Goal: Task Accomplishment & Management: Manage account settings

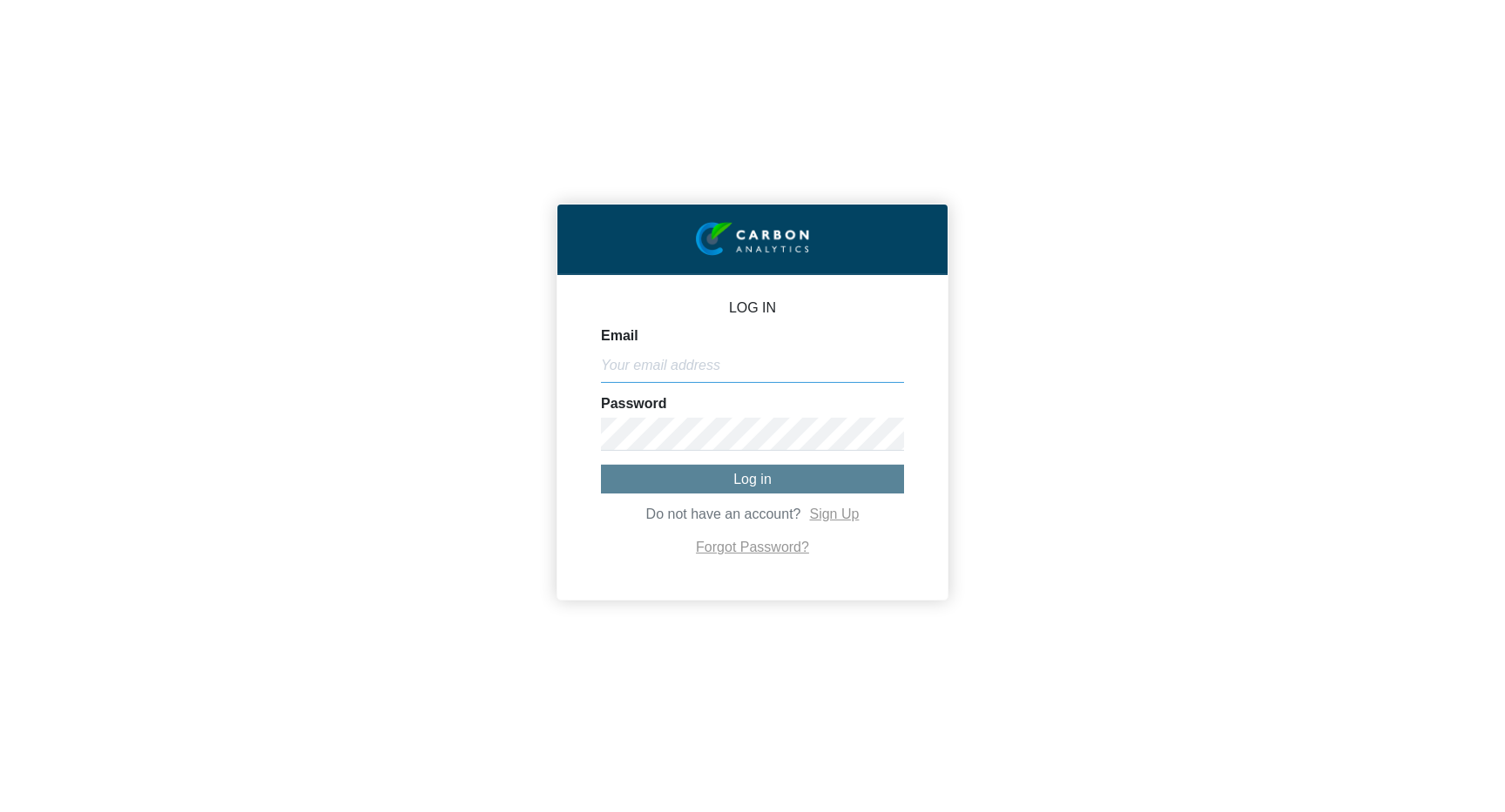
click at [708, 359] on input "Email" at bounding box center [752, 365] width 303 height 33
type input "[PERSON_NAME][EMAIL_ADDRESS][DOMAIN_NAME]"
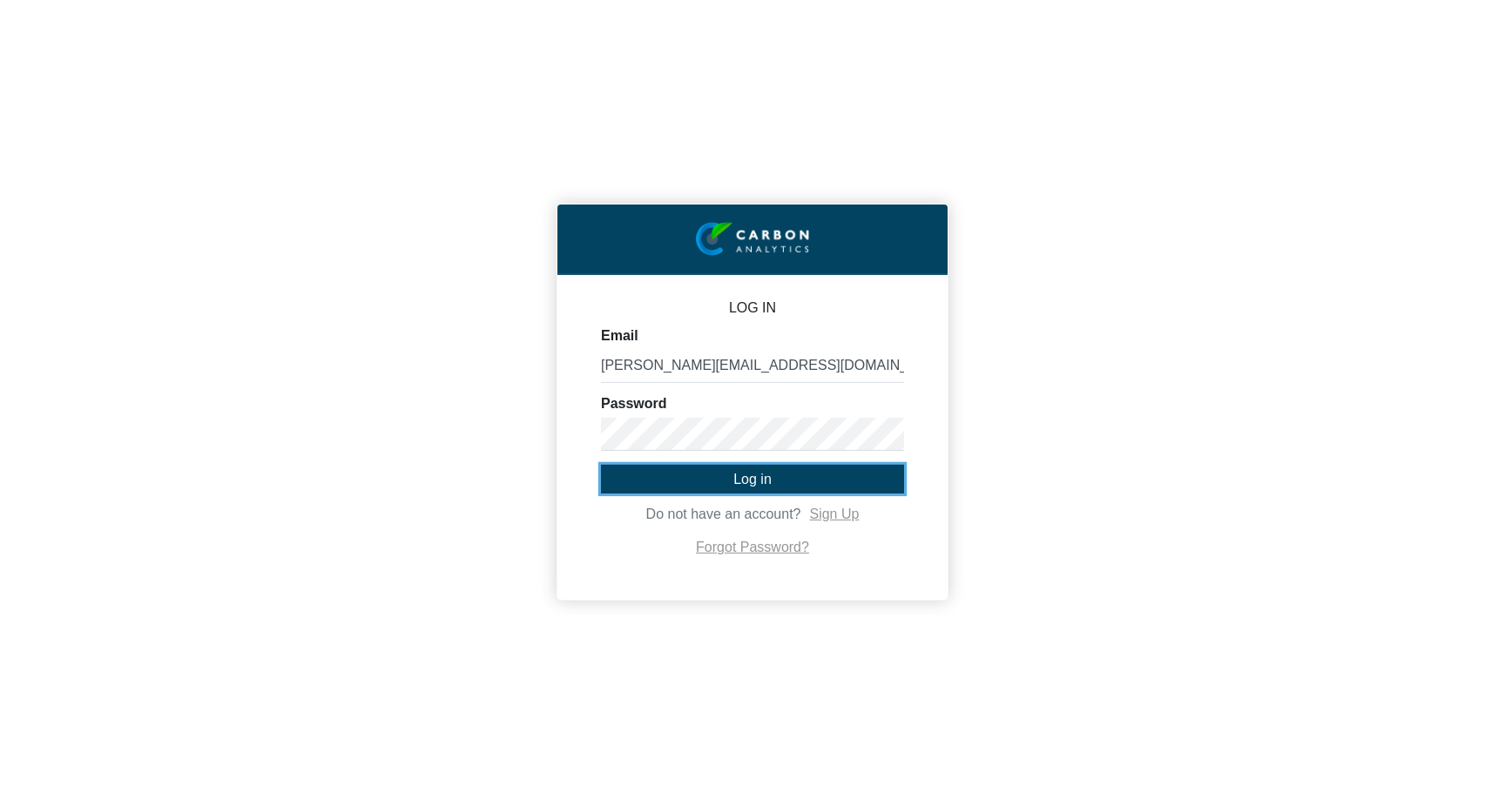
click at [733, 467] on button "Log in" at bounding box center [752, 479] width 303 height 29
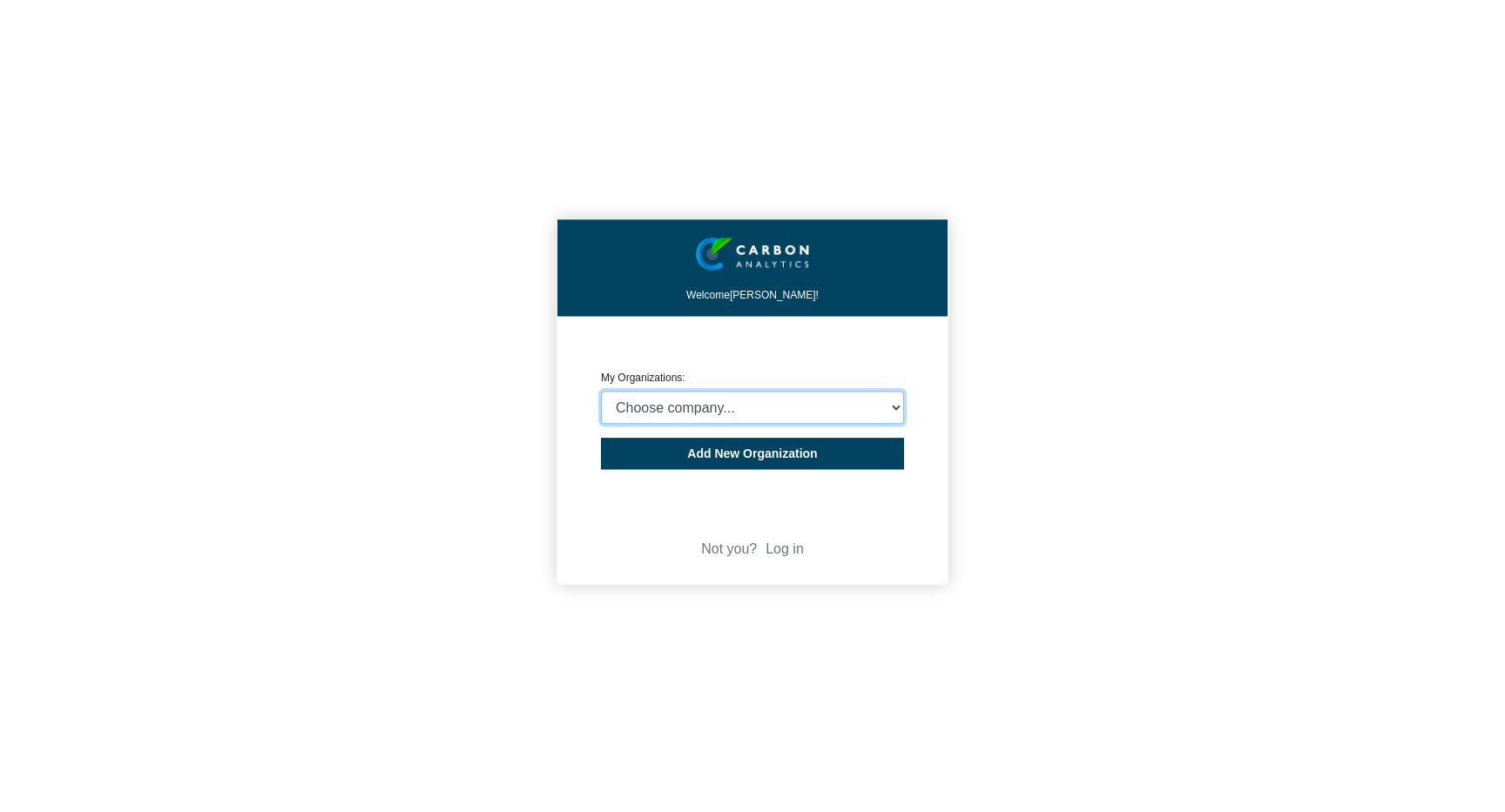
click at [706, 409] on select "Choose company... CARBON ANALYTICS LIMITED test6 Nekton Capital Limited Pacha S…" at bounding box center [752, 408] width 303 height 33
select select "4403414"
click at [601, 392] on select "Choose company... CARBON ANALYTICS LIMITED test6 Nekton Capital Limited Pacha S…" at bounding box center [752, 408] width 303 height 33
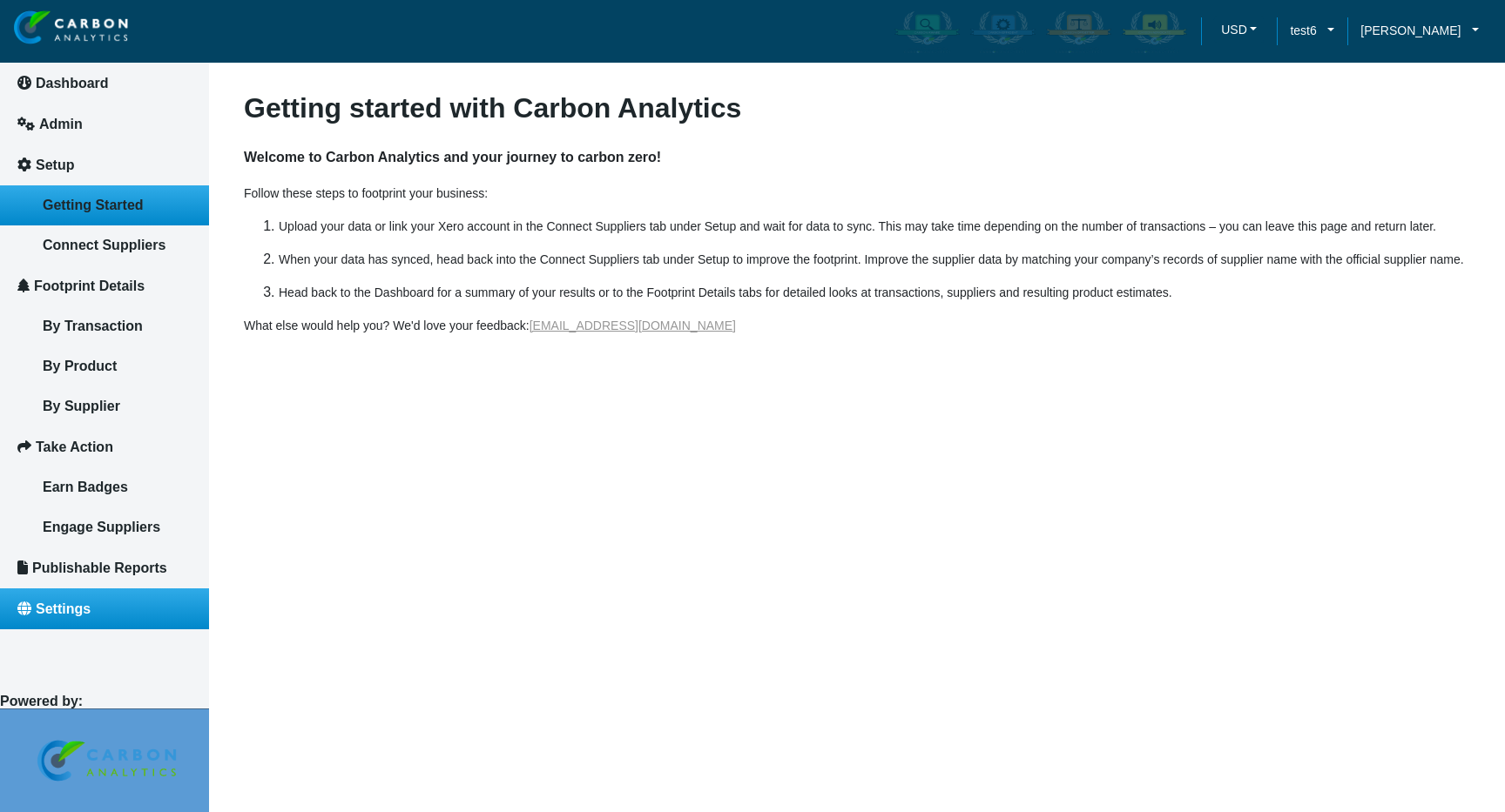
click at [98, 602] on link "Settings" at bounding box center [105, 609] width 209 height 41
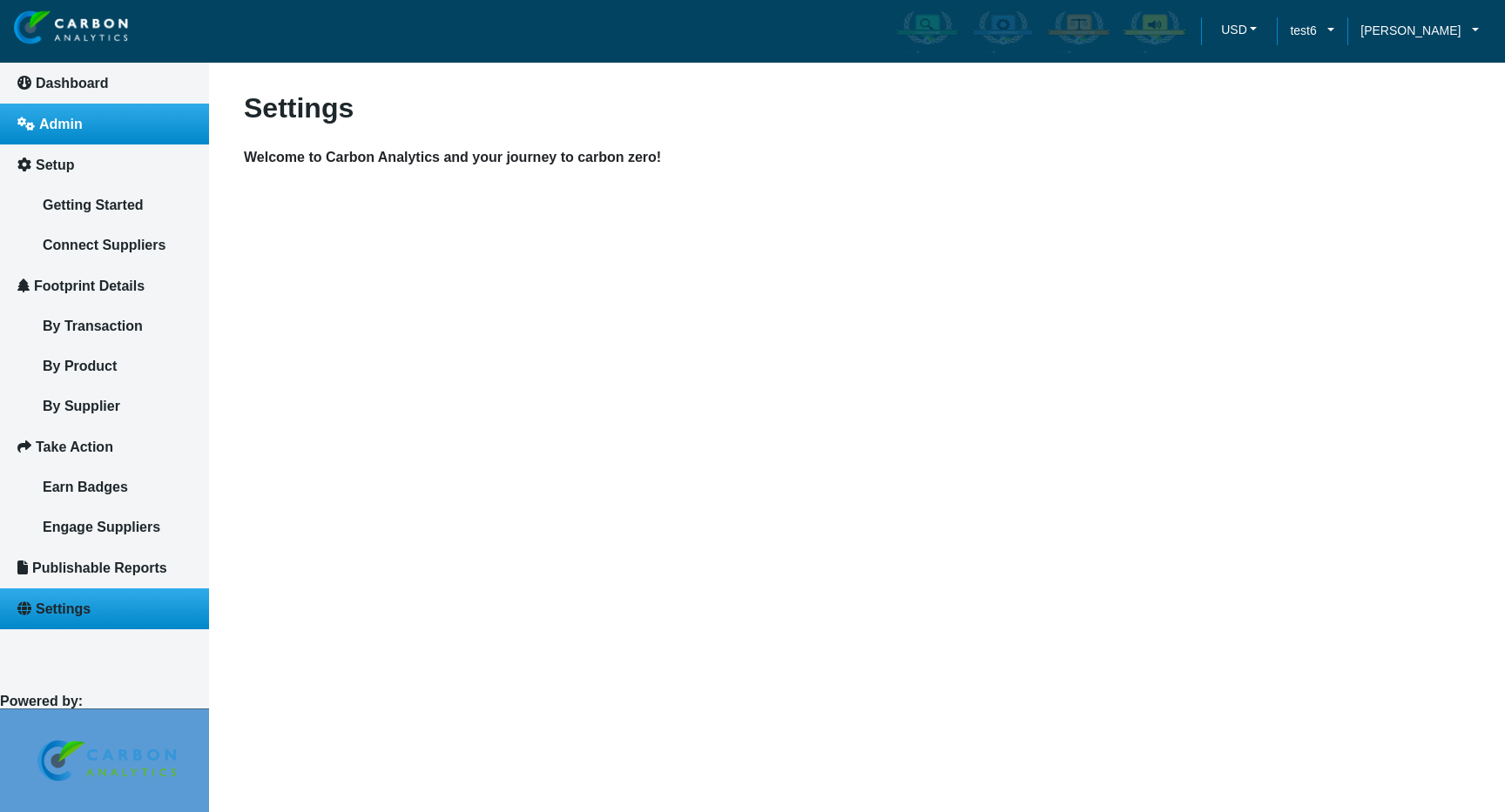
click at [92, 125] on link "Admin" at bounding box center [105, 124] width 209 height 41
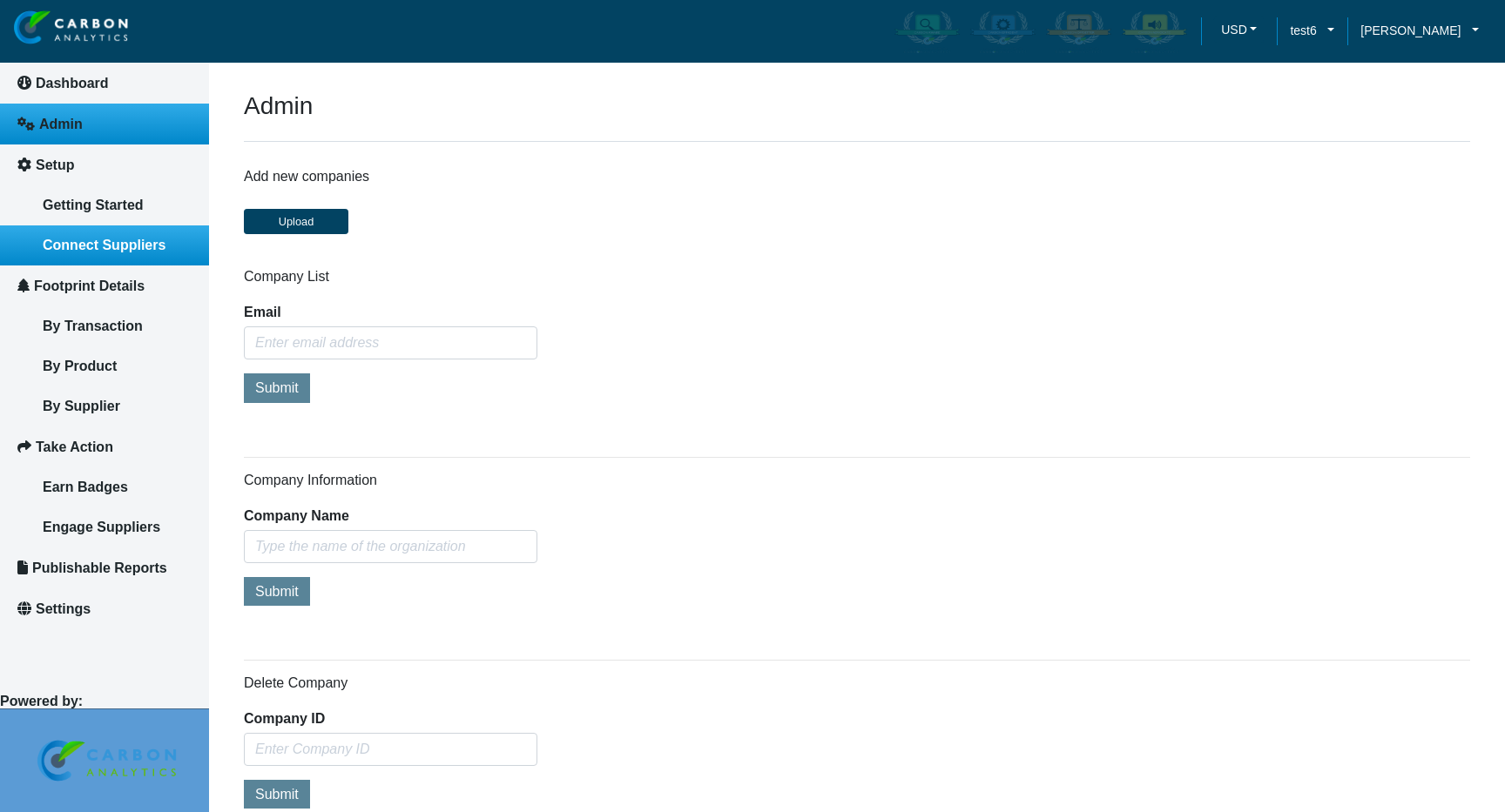
click at [122, 263] on link "Connect Suppliers" at bounding box center [105, 245] width 209 height 40
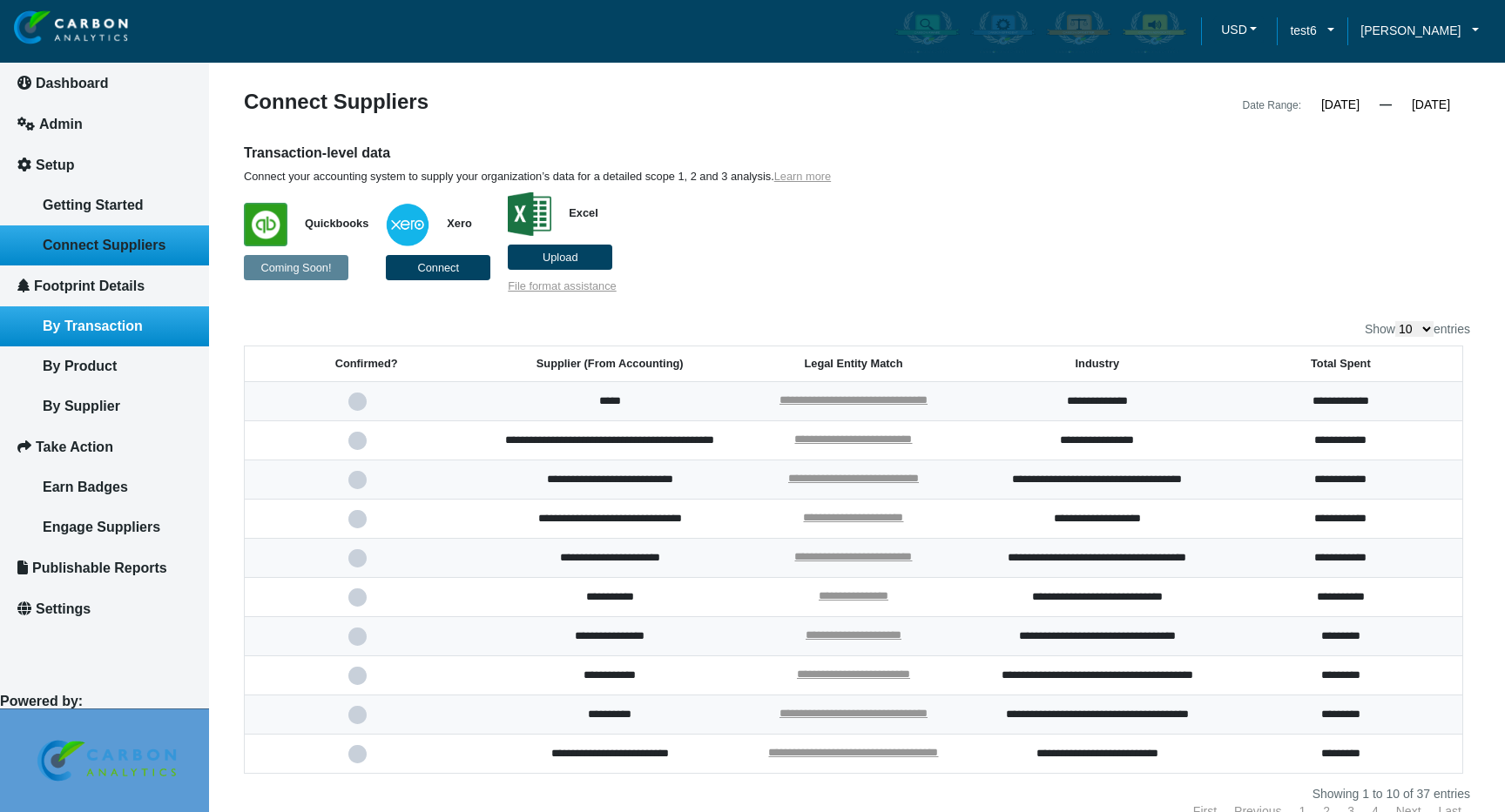
click at [122, 327] on span "By Transaction" at bounding box center [93, 326] width 100 height 15
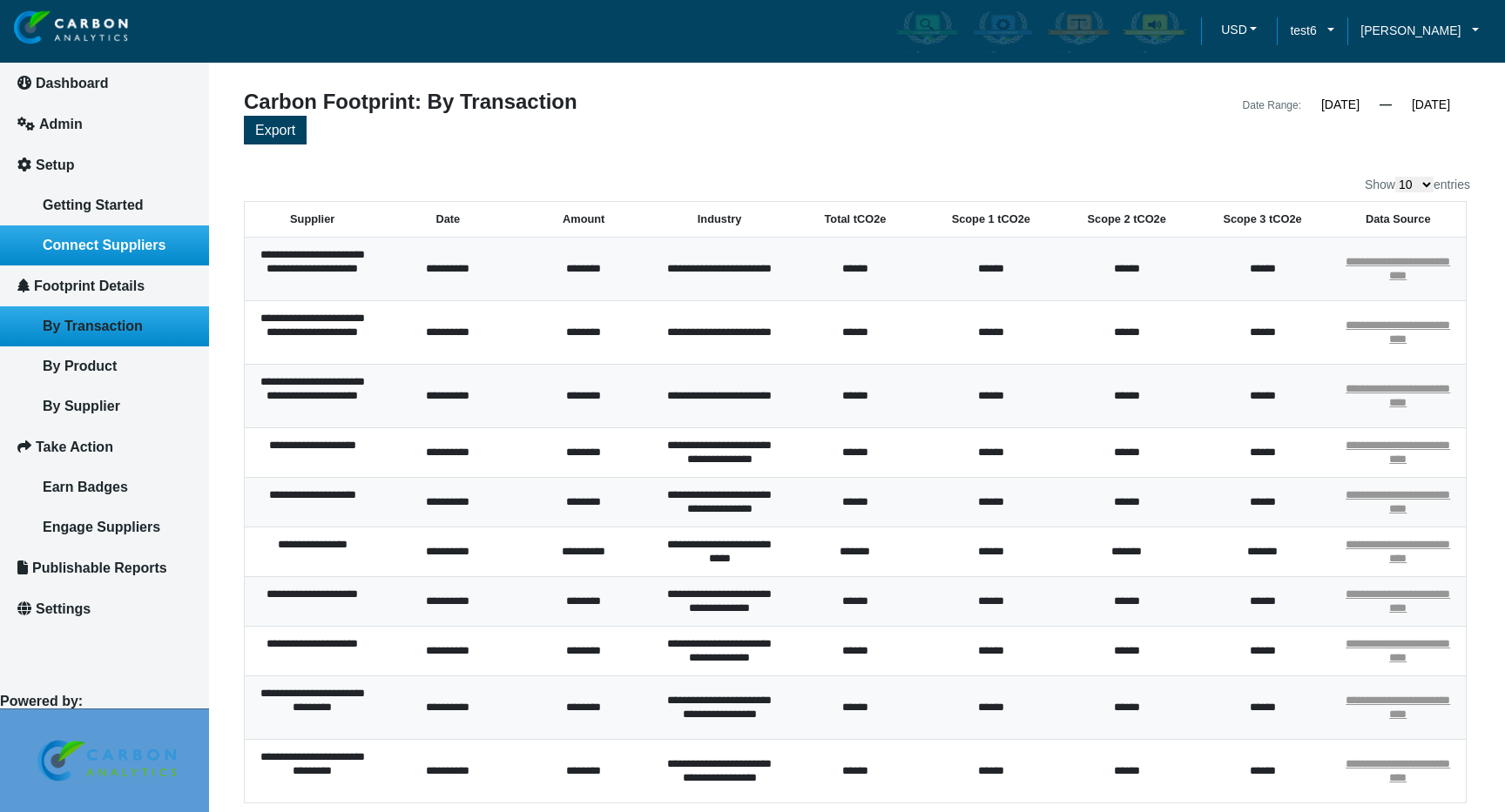
click at [142, 234] on link "Connect Suppliers" at bounding box center [105, 245] width 209 height 40
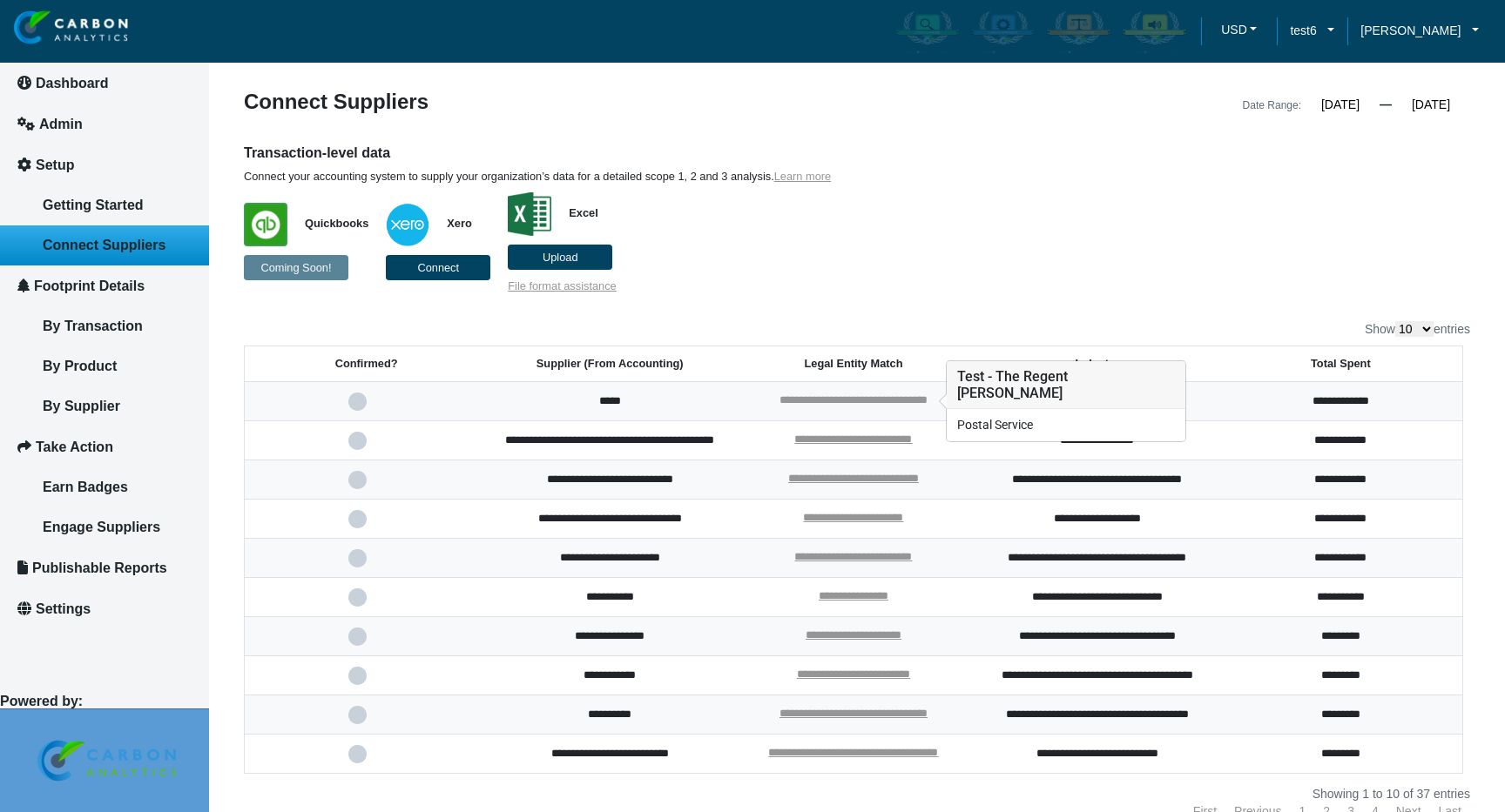
click at [795, 398] on link "**********" at bounding box center [853, 400] width 148 height 12
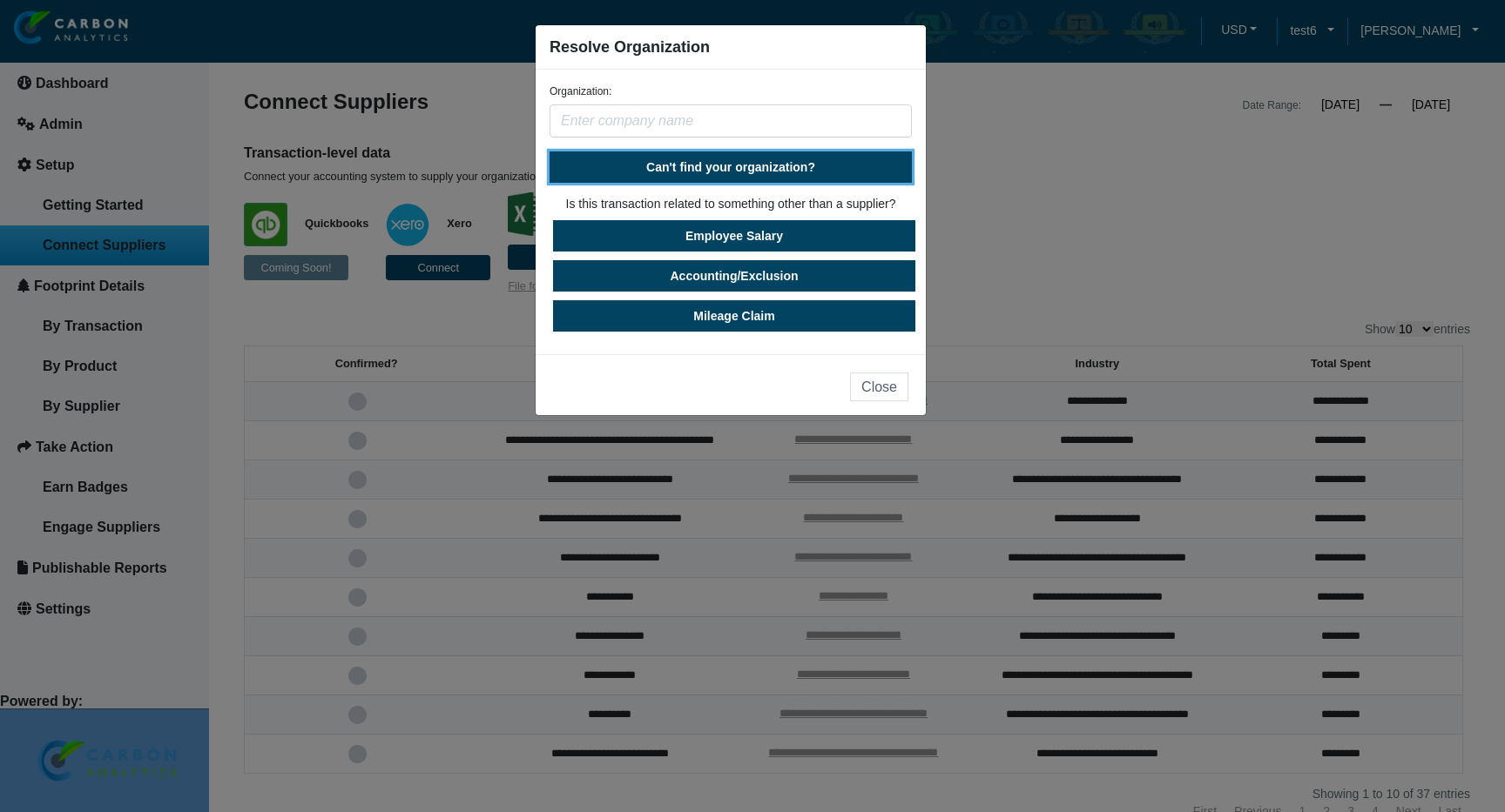
click at [665, 167] on span "Can't find your organization?" at bounding box center [730, 167] width 169 height 14
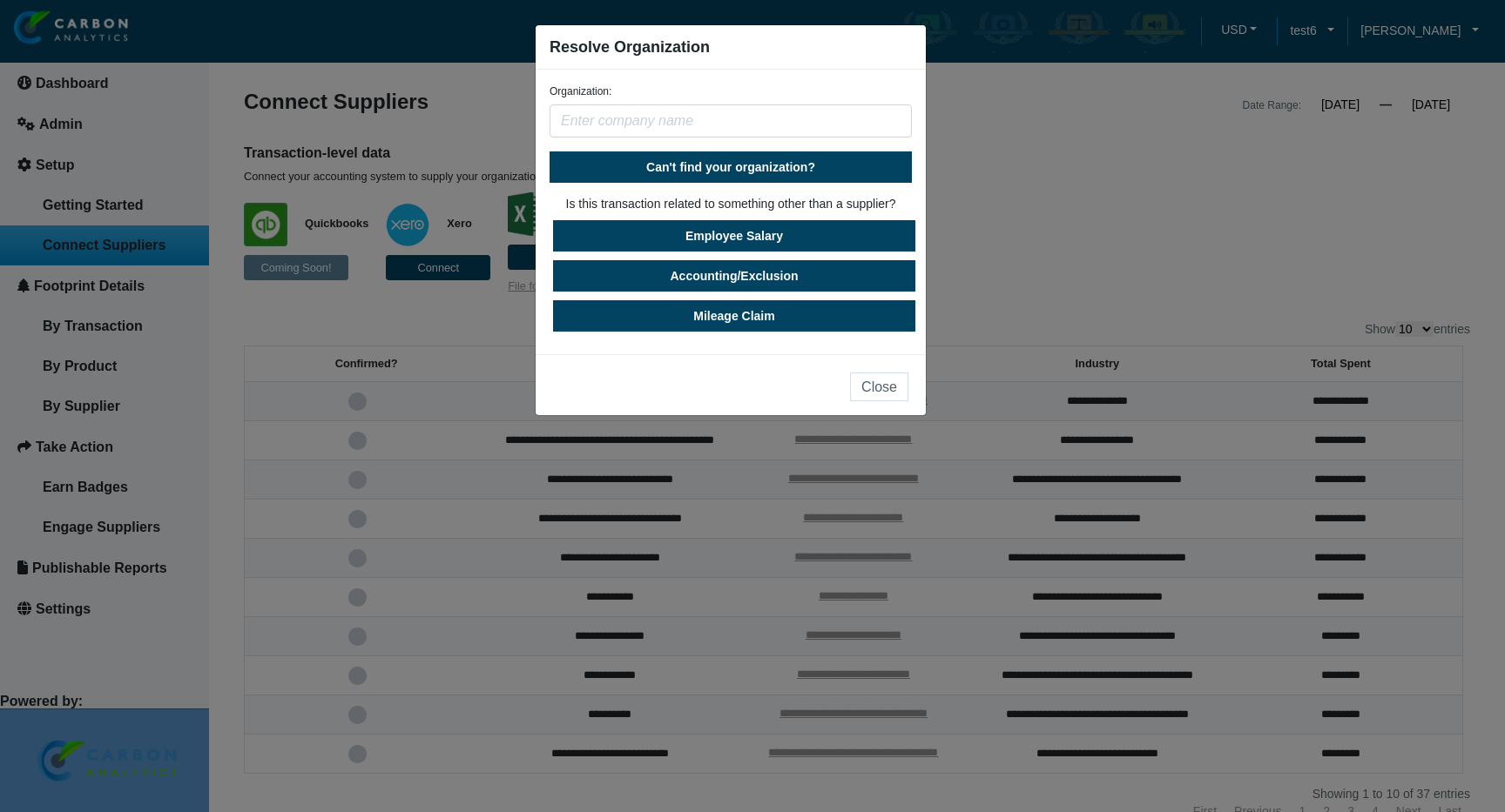
select select "[GEOGRAPHIC_DATA]"
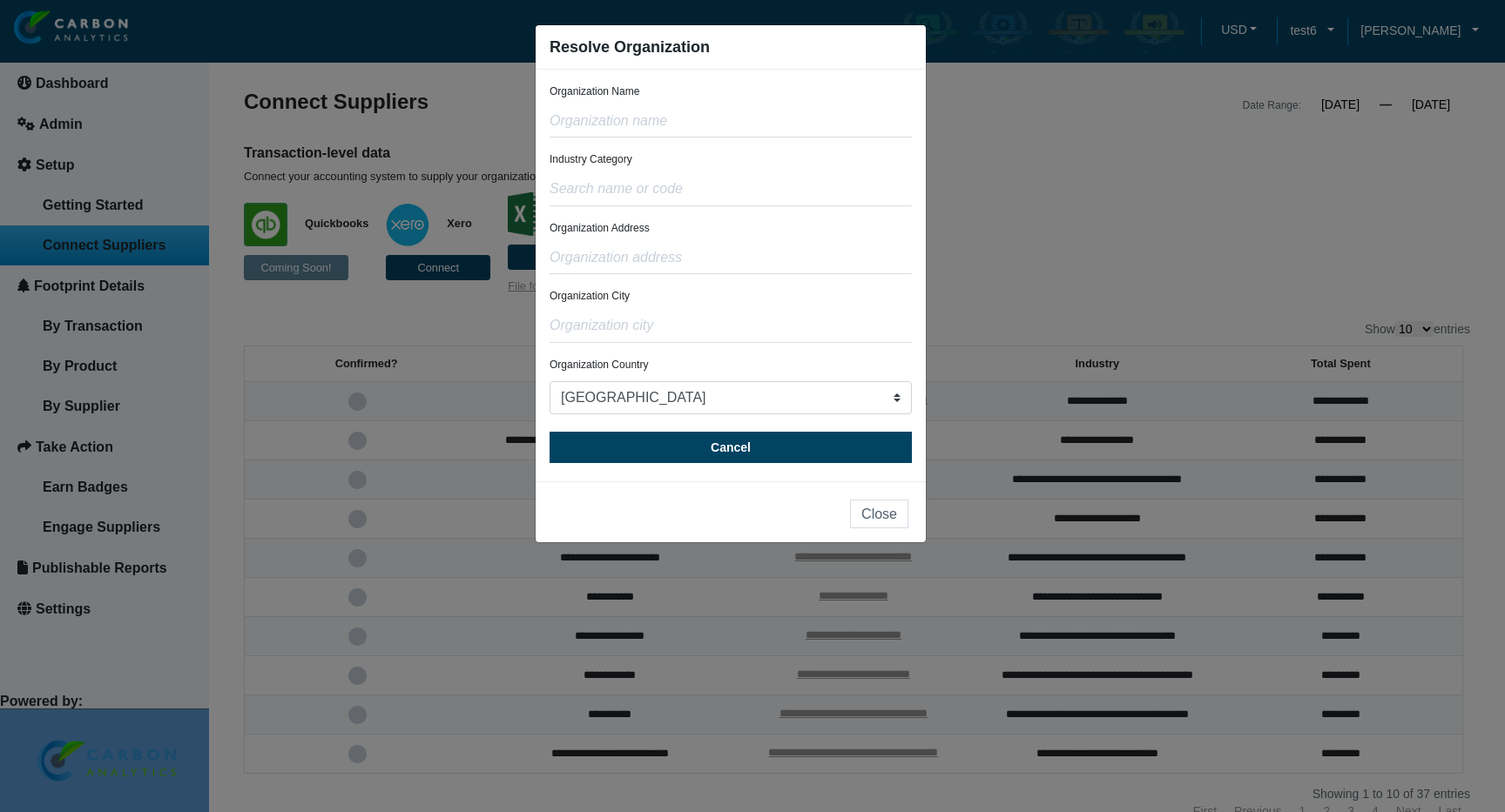
click at [584, 105] on div "Organization Name" at bounding box center [730, 111] width 362 height 54
click at [577, 114] on input "text" at bounding box center [730, 121] width 362 height 33
type input "MyNewTest"
click at [615, 203] on input "text" at bounding box center [730, 189] width 362 height 33
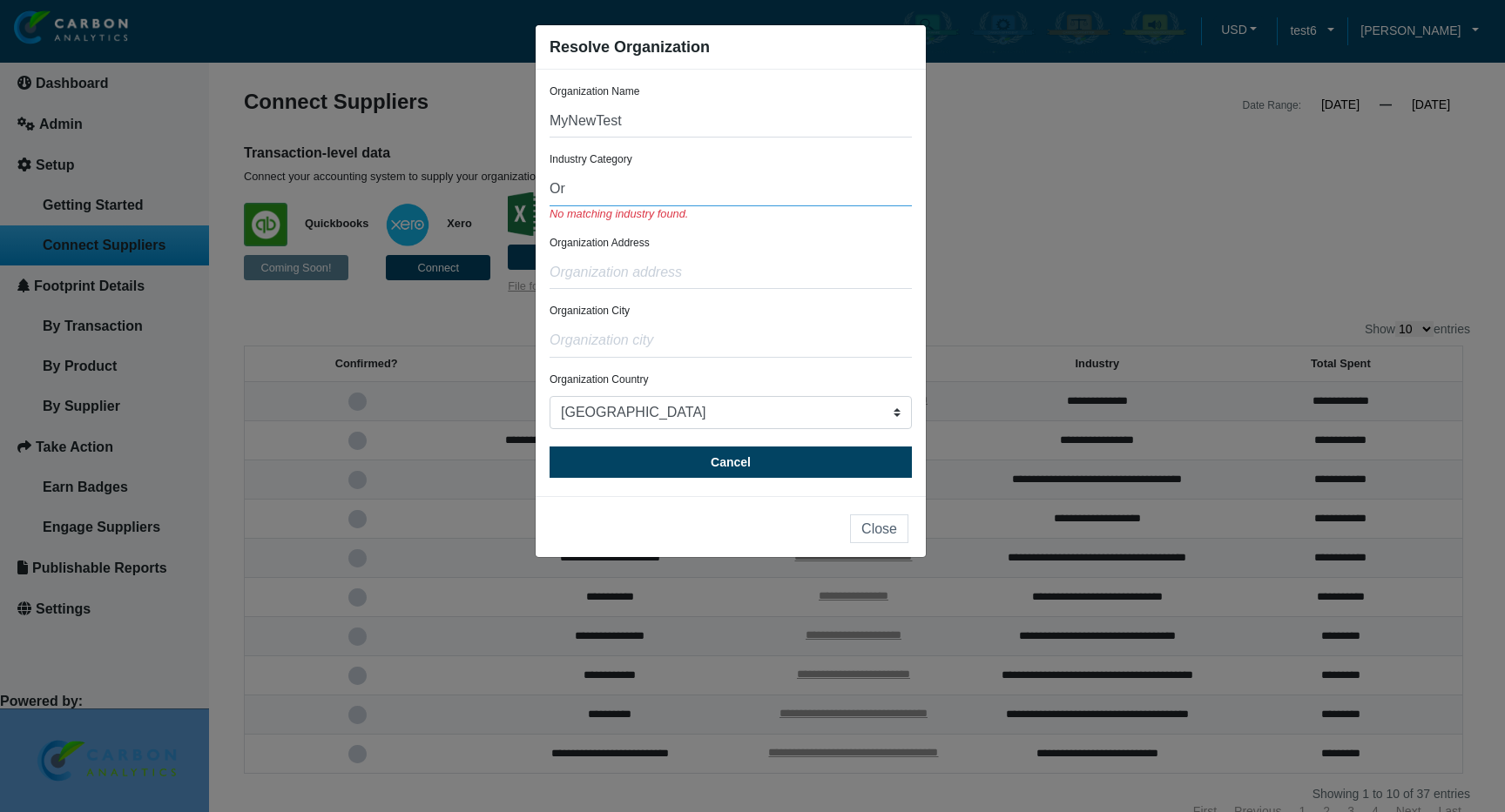
type input "O"
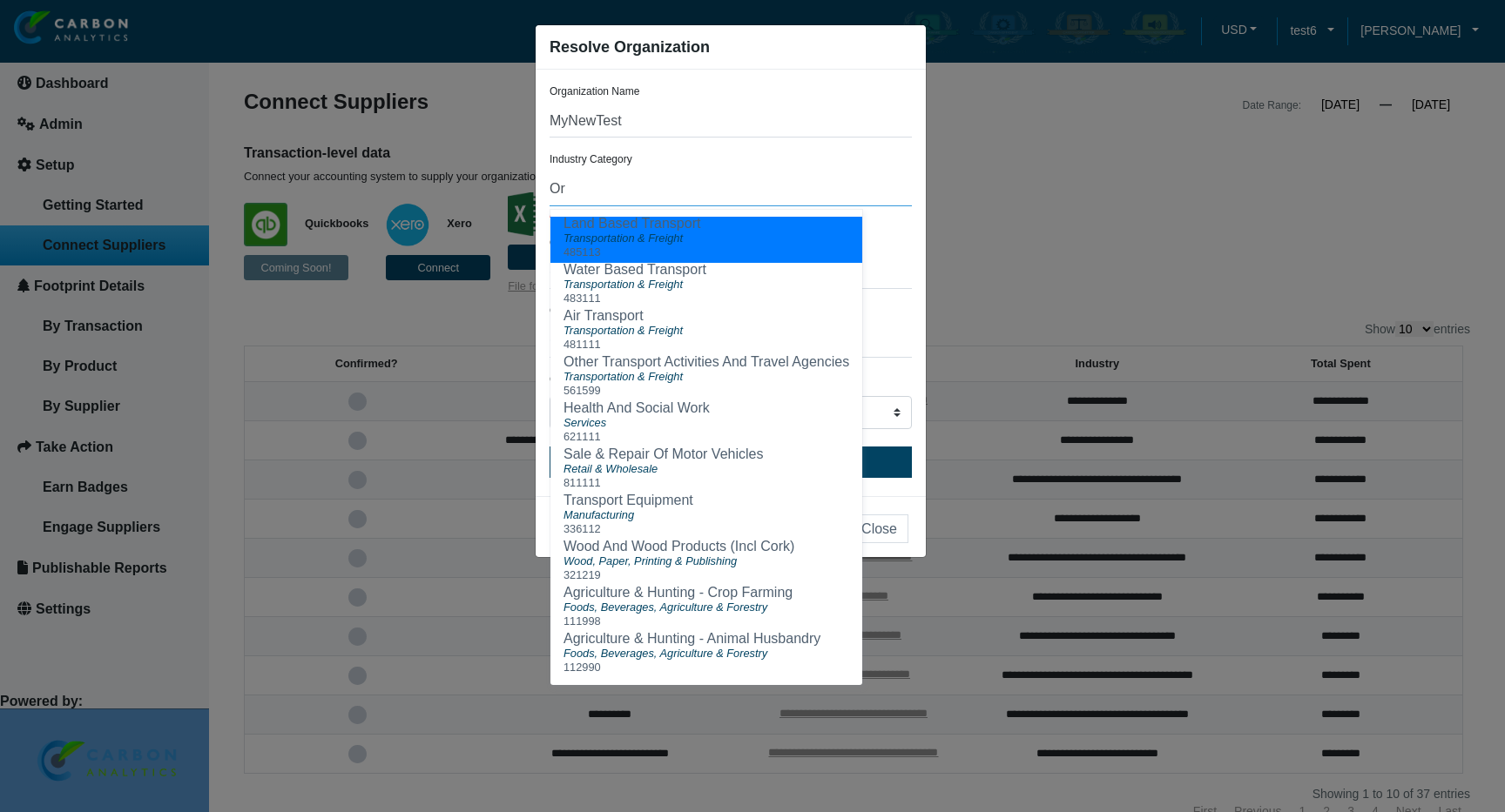
type input "O"
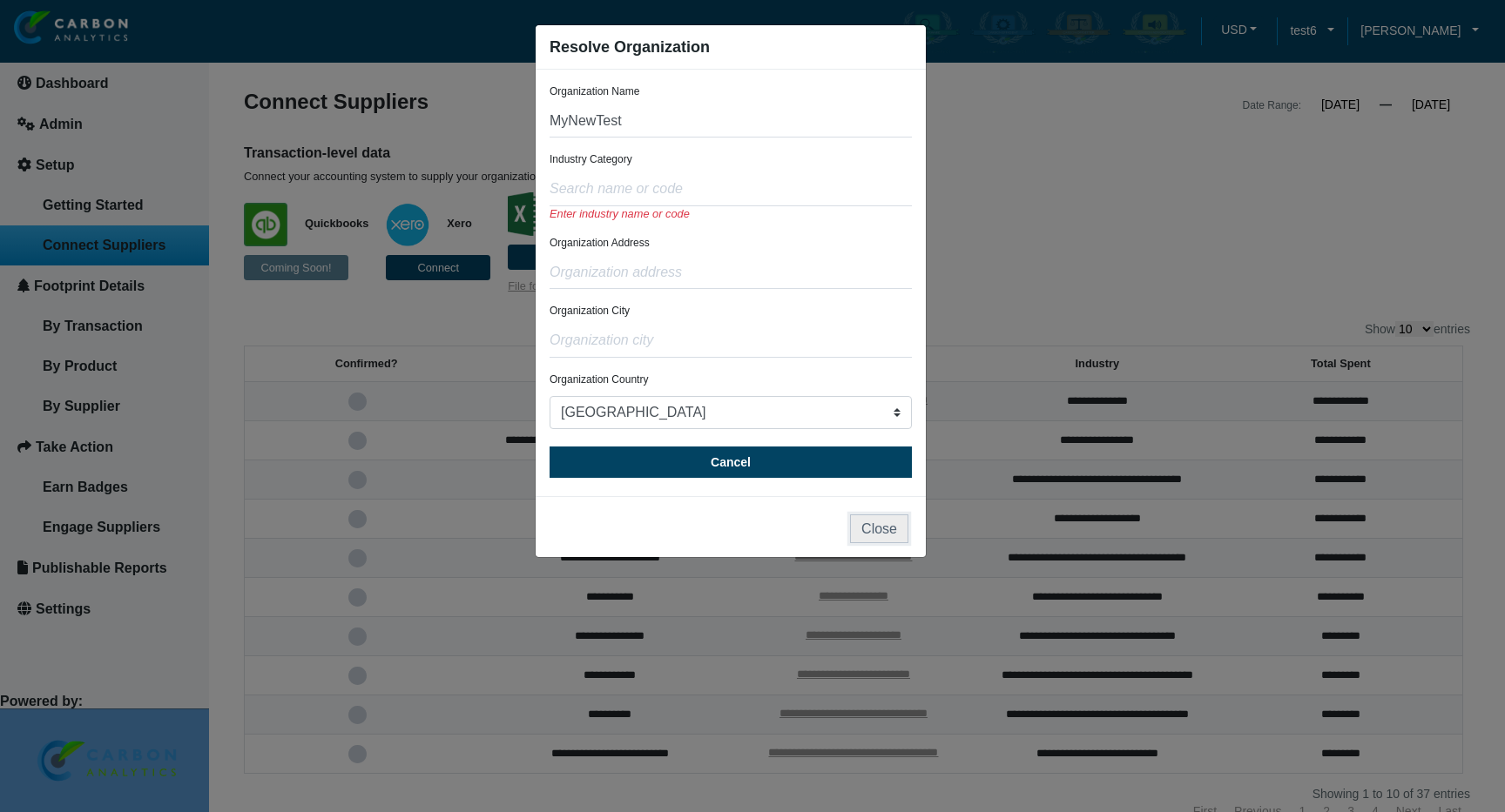
click at [884, 532] on button "Close" at bounding box center [879, 529] width 58 height 29
